Goal: Use online tool/utility: Utilize a website feature to perform a specific function

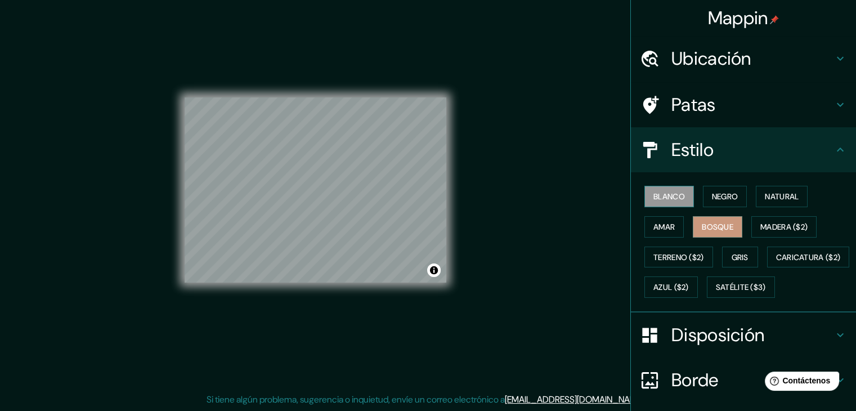
click at [657, 201] on font "Blanco" at bounding box center [670, 196] width 32 height 10
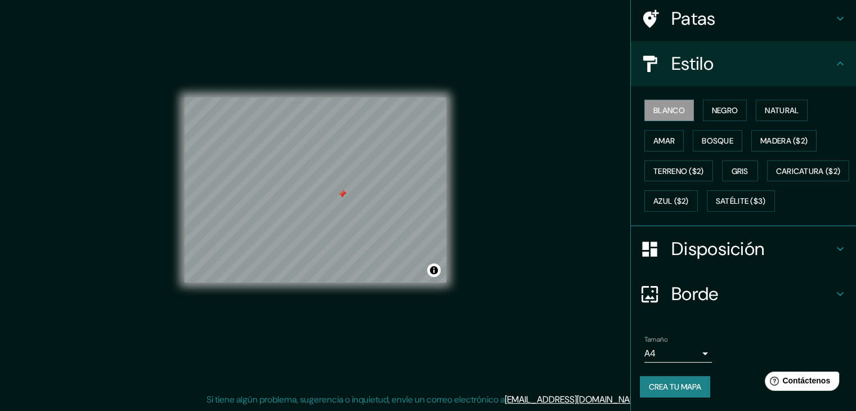
scroll to position [114, 0]
click at [703, 251] on font "Disposición" at bounding box center [718, 249] width 93 height 24
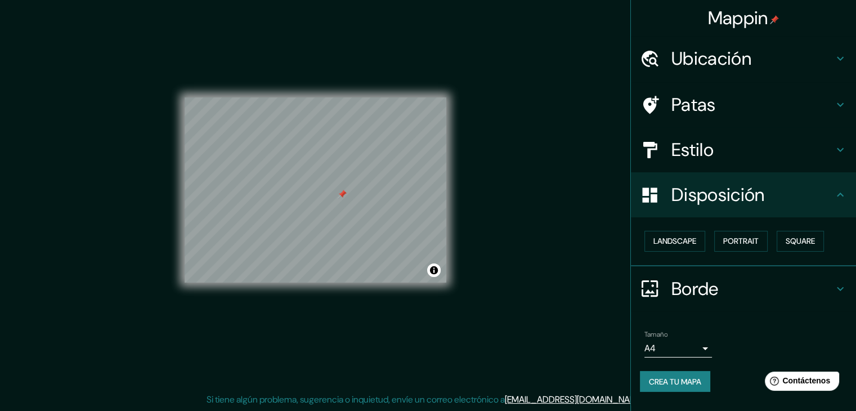
scroll to position [0, 0]
click at [680, 243] on font "Paisaje" at bounding box center [668, 241] width 28 height 10
click at [796, 241] on font "Cuadrado" at bounding box center [790, 241] width 42 height 10
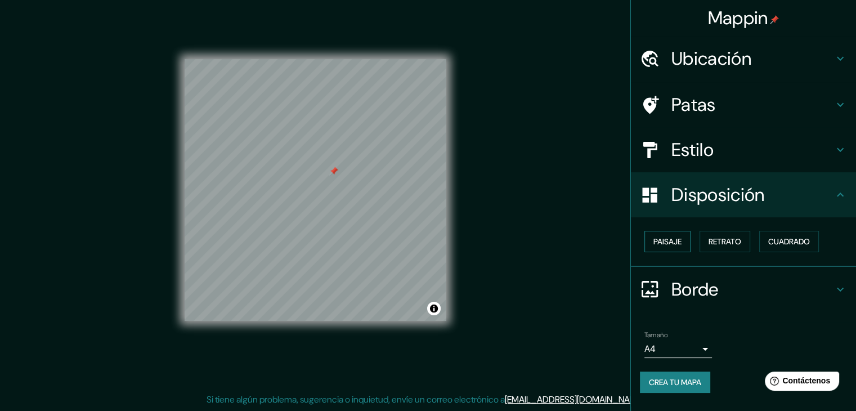
click at [672, 239] on font "Paisaje" at bounding box center [668, 241] width 28 height 10
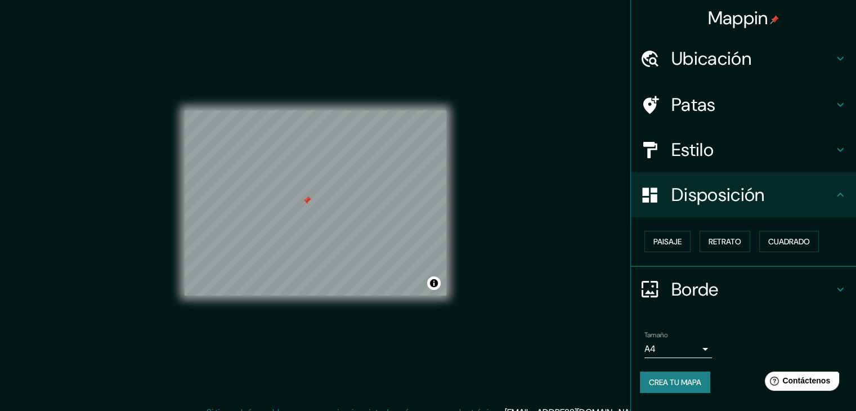
click at [728, 96] on h4 "Patas" at bounding box center [753, 104] width 162 height 23
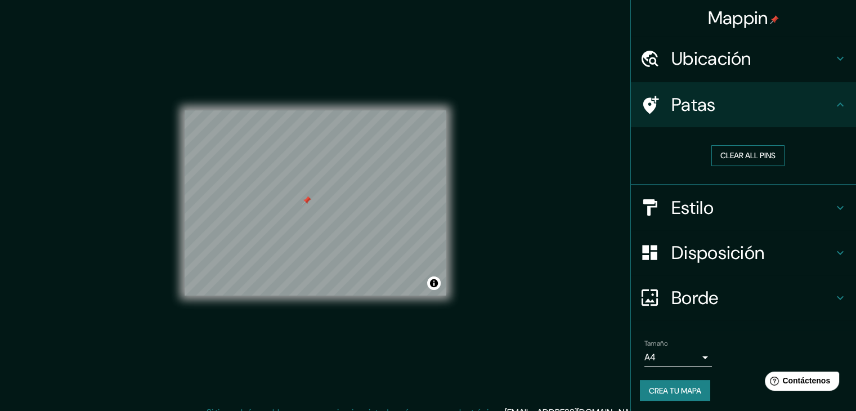
click at [750, 157] on button "Clear all pins" at bounding box center [748, 155] width 73 height 21
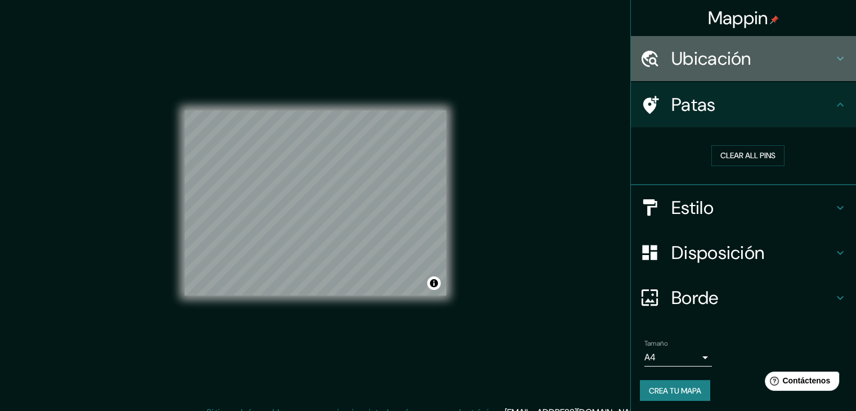
click at [730, 47] on font "Ubicación" at bounding box center [712, 59] width 80 height 24
